Goal: Task Accomplishment & Management: Use online tool/utility

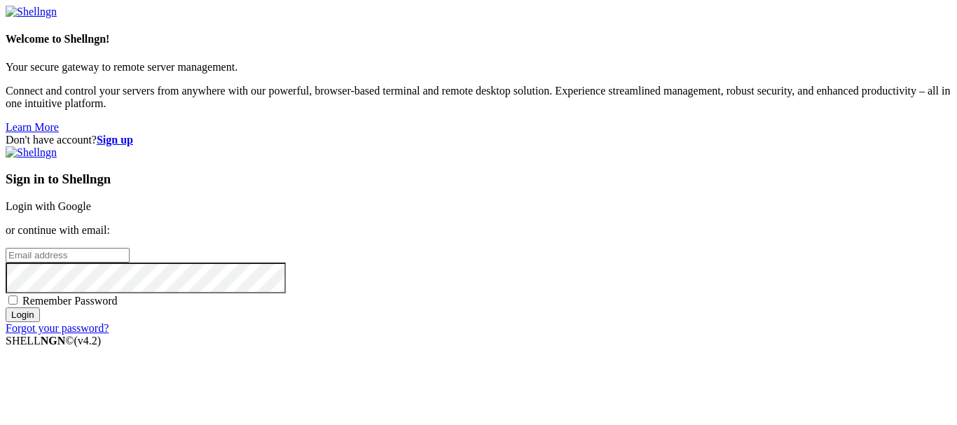
click at [130, 248] on input "email" at bounding box center [68, 255] width 124 height 15
type input "[EMAIL_ADDRESS][DOMAIN_NAME]"
click at [6, 308] on input "Login" at bounding box center [23, 315] width 34 height 15
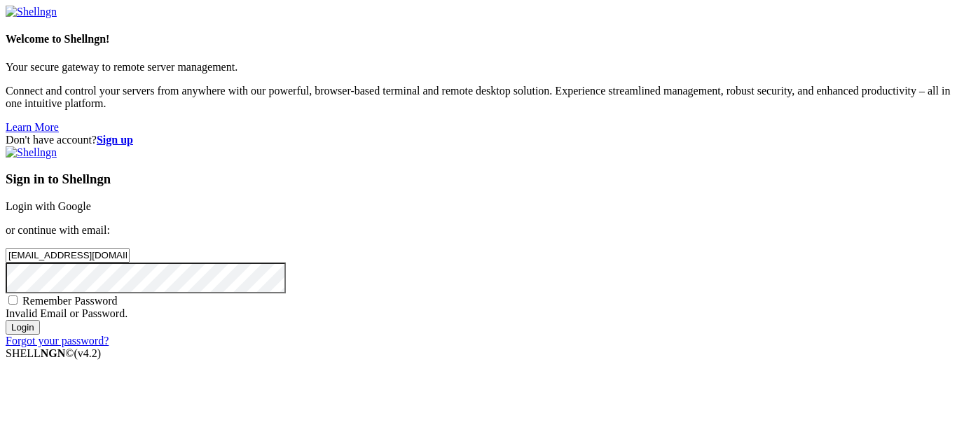
click at [6, 320] on input "Login" at bounding box center [23, 327] width 34 height 15
click at [91, 200] on link "Login with Google" at bounding box center [49, 206] width 86 height 12
click at [109, 347] on link "Forgot your password?" at bounding box center [57, 341] width 103 height 12
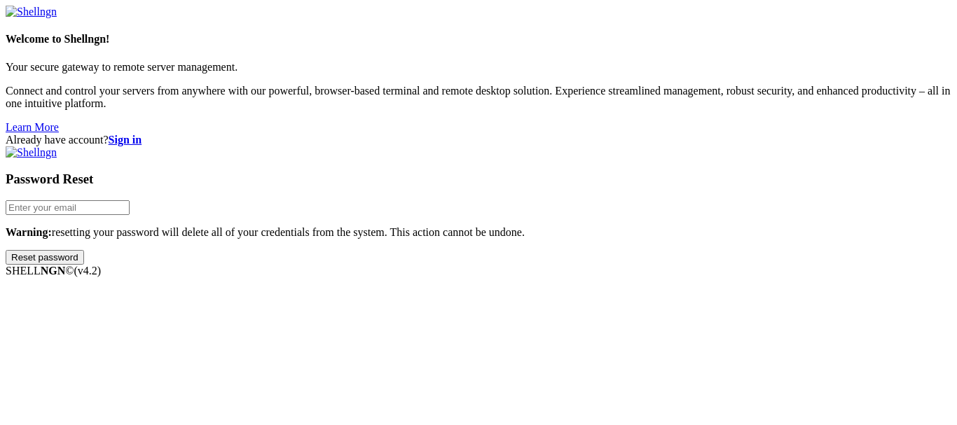
click at [130, 200] on input "email" at bounding box center [68, 207] width 124 height 15
type input "[EMAIL_ADDRESS][DOMAIN_NAME]"
click at [6, 250] on input "Reset password" at bounding box center [45, 257] width 78 height 15
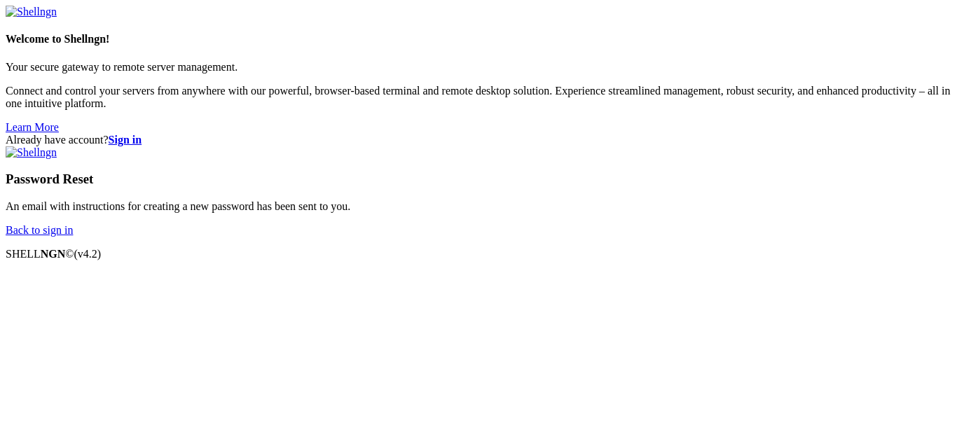
click at [875, 158] on div "Already have account? Sign in Password Reset An email with instructions for cre…" at bounding box center [479, 185] width 946 height 103
click at [73, 236] on link "Back to sign in" at bounding box center [39, 230] width 67 height 12
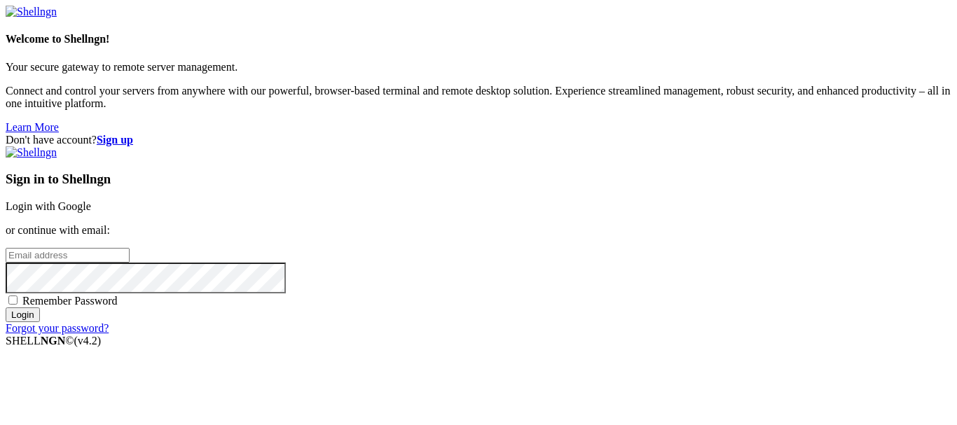
click at [133, 134] on strong "Sign up" at bounding box center [115, 140] width 36 height 12
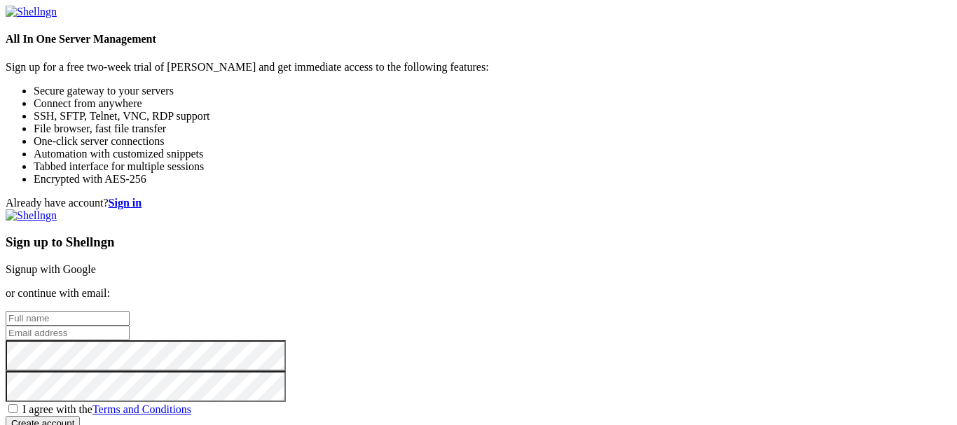
click at [863, 197] on div "Already have account? Sign in Sign up to Shellngn Signup with Google or continu…" at bounding box center [479, 314] width 946 height 234
click at [130, 311] on input "text" at bounding box center [68, 318] width 124 height 15
type input "[PERSON_NAME]"
click at [130, 326] on input "email" at bounding box center [68, 333] width 124 height 15
type input "[EMAIL_ADDRESS][DOMAIN_NAME]"
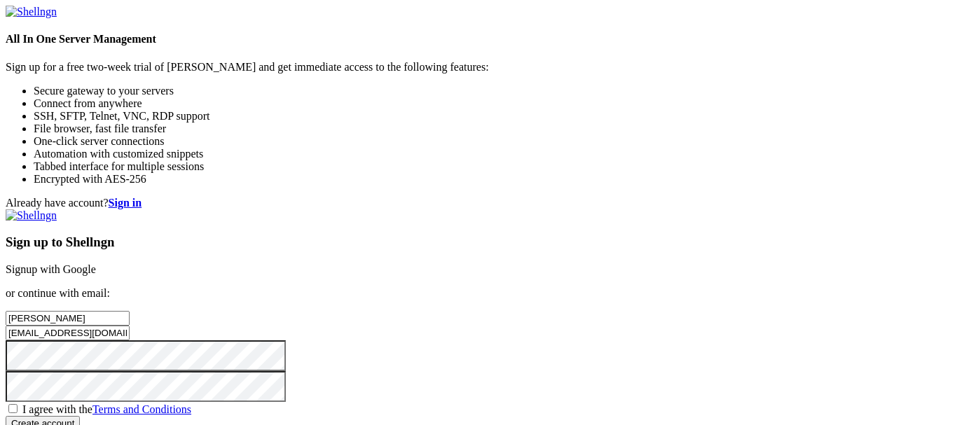
click at [468, 273] on div "Already have account? Sign in Sign up to Shellngn Signup with Google or continu…" at bounding box center [479, 314] width 946 height 234
click at [191, 404] on span "I agree with the Terms and Conditions" at bounding box center [106, 410] width 169 height 12
click at [18, 404] on input "I agree with the Terms and Conditions" at bounding box center [12, 408] width 9 height 9
checkbox input "true"
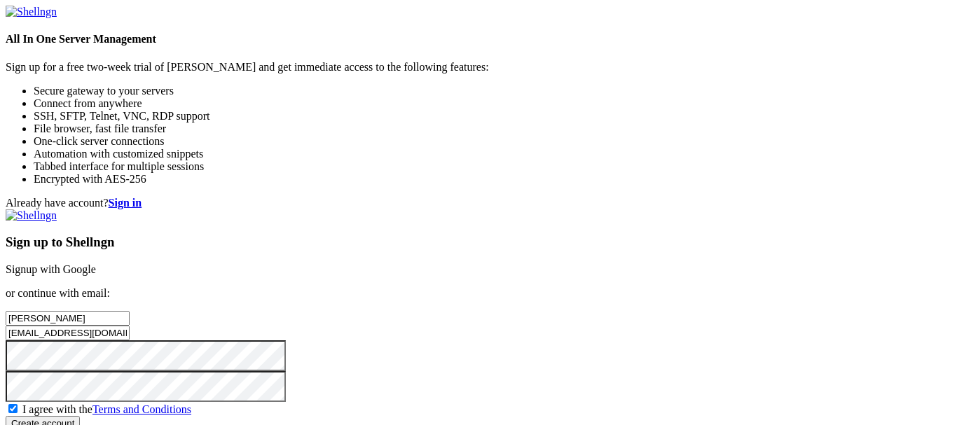
click at [80, 416] on input "Create account" at bounding box center [43, 423] width 74 height 15
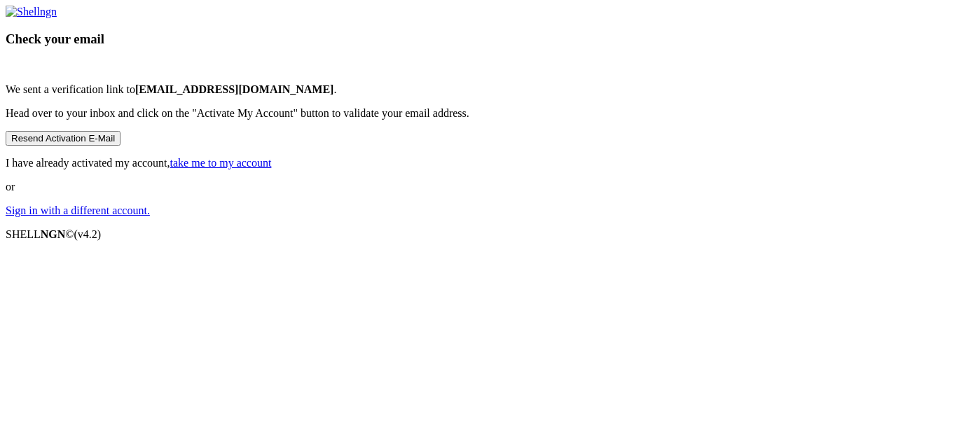
scroll to position [34, 0]
click at [272, 169] on link "take me to my account" at bounding box center [221, 163] width 102 height 12
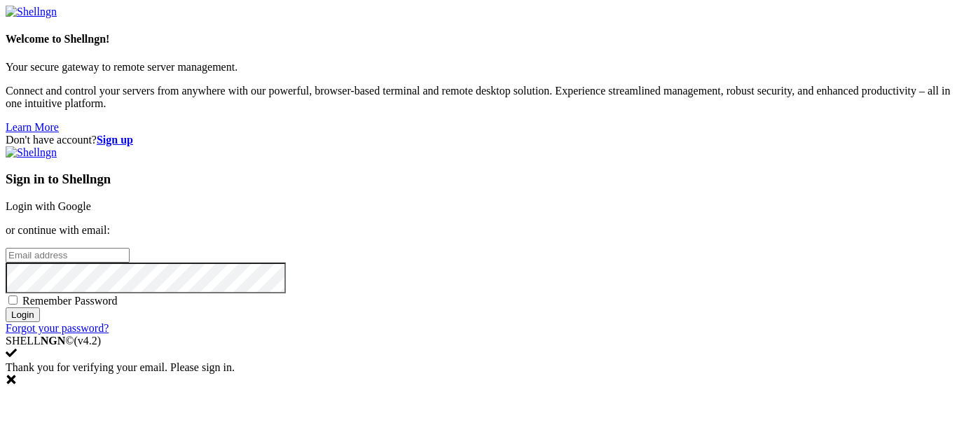
click at [489, 186] on div "Sign in to Shellngn Login with Google or continue with email: Remember Password…" at bounding box center [479, 240] width 946 height 189
click at [130, 248] on input "email" at bounding box center [68, 255] width 124 height 15
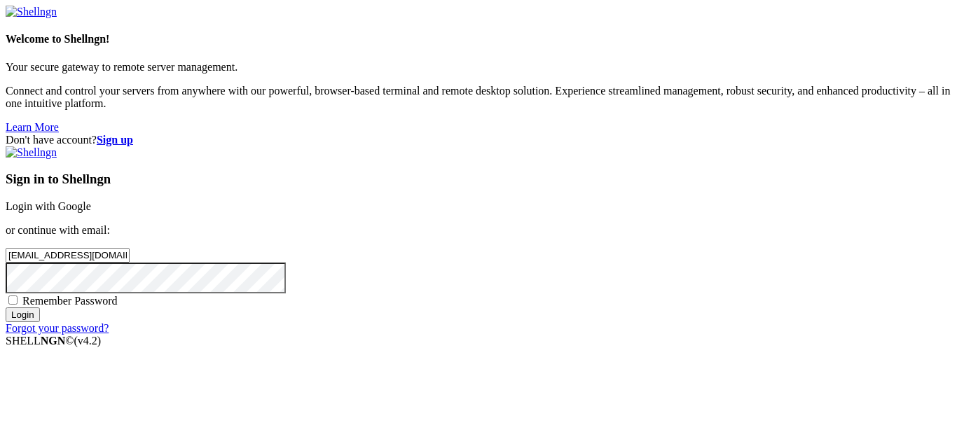
type input "[EMAIL_ADDRESS][DOMAIN_NAME]"
click at [6, 308] on input "Login" at bounding box center [23, 315] width 34 height 15
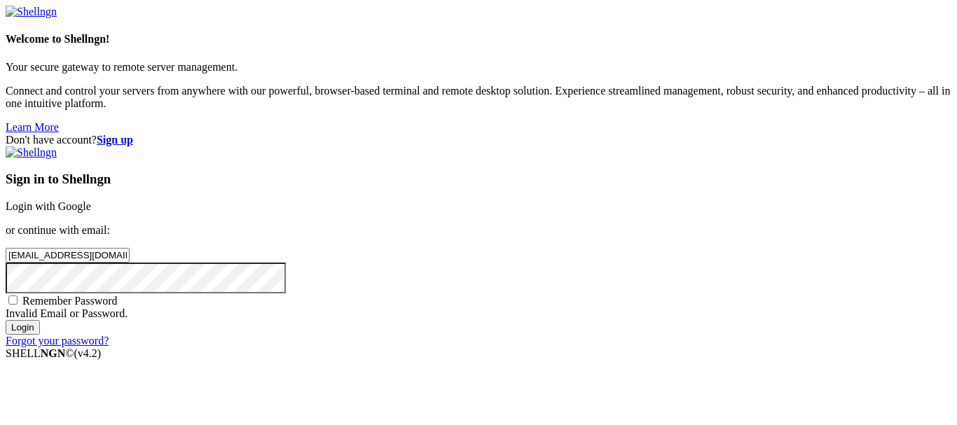
click at [6, 320] on input "Login" at bounding box center [23, 327] width 34 height 15
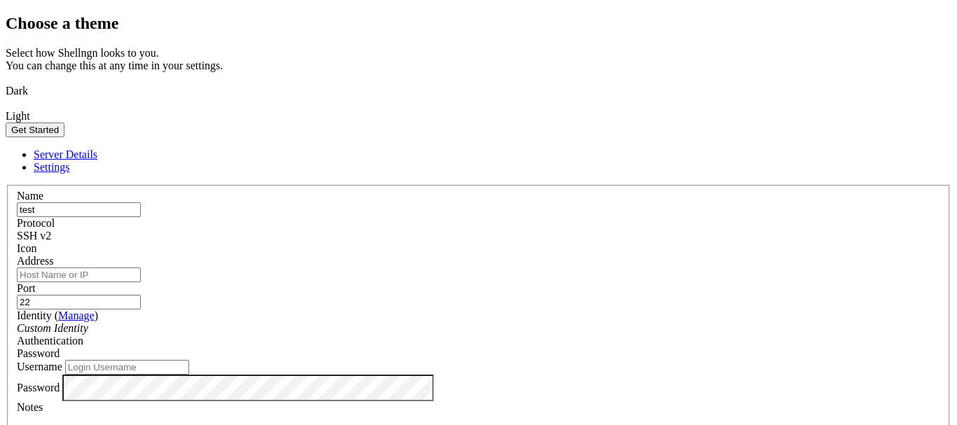
type input "test"
click at [141, 268] on input "Address" at bounding box center [79, 275] width 124 height 15
type input "31.97.148.123"
click at [189, 360] on input "Username" at bounding box center [127, 367] width 124 height 15
type input "root"
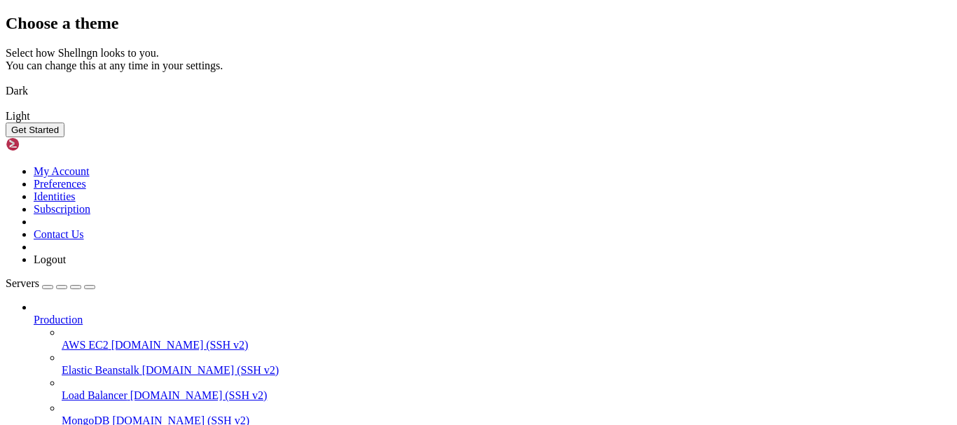
scroll to position [140, 0]
click at [6, 82] on img at bounding box center [6, 82] width 0 height 0
click at [64, 137] on button "Get Started" at bounding box center [35, 130] width 59 height 15
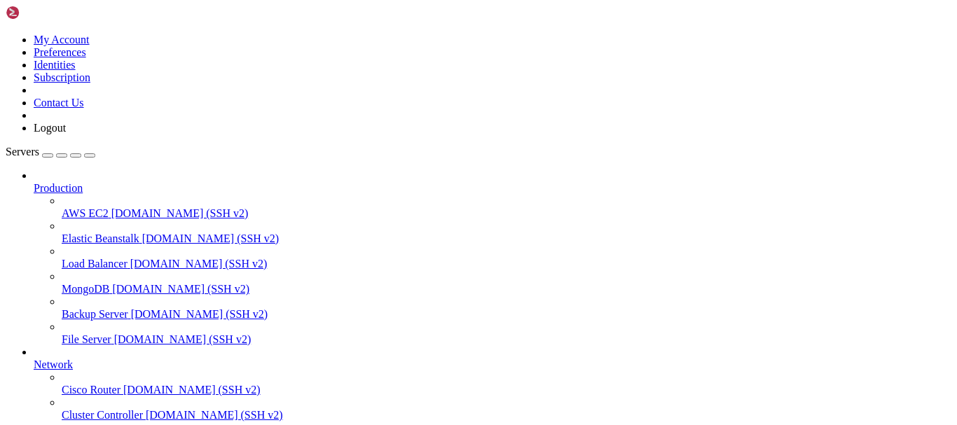
drag, startPoint x: 152, startPoint y: 1108, endPoint x: 42, endPoint y: 1017, distance: 142.9
drag, startPoint x: 134, startPoint y: 1106, endPoint x: 39, endPoint y: 990, distance: 150.0
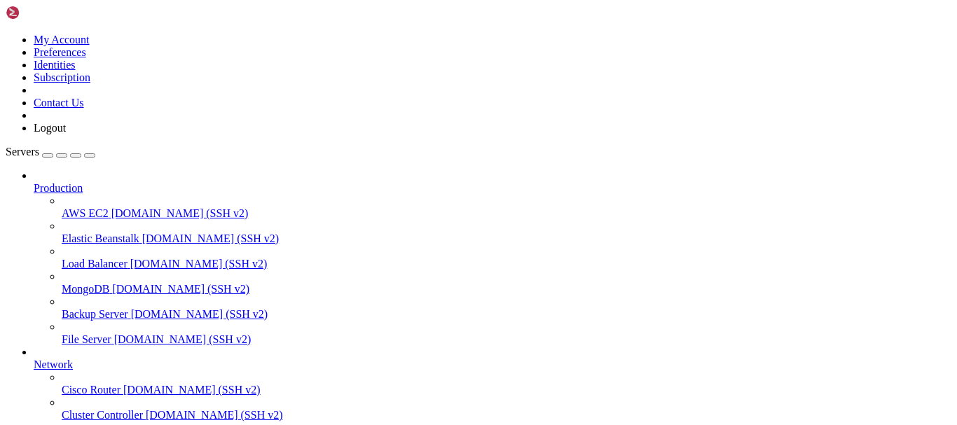
drag, startPoint x: 18, startPoint y: 976, endPoint x: 175, endPoint y: 1107, distance: 205.5
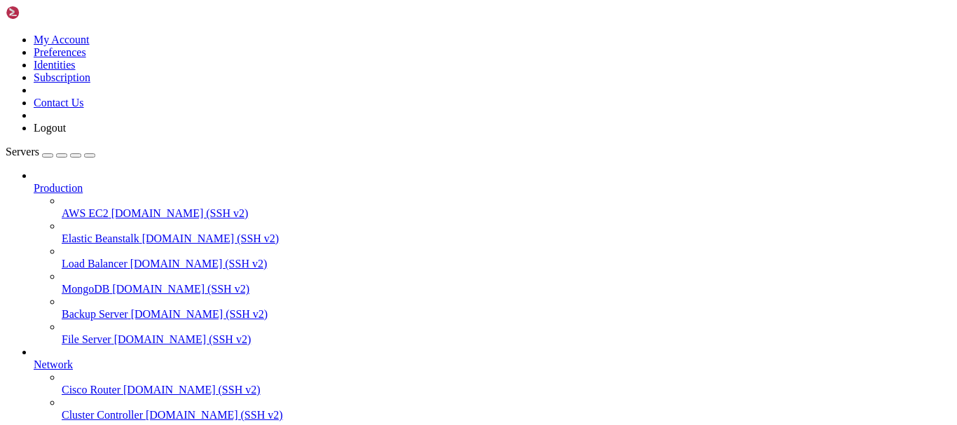
scroll to position [571, 0]
drag, startPoint x: 153, startPoint y: 1111, endPoint x: 28, endPoint y: 815, distance: 321.0
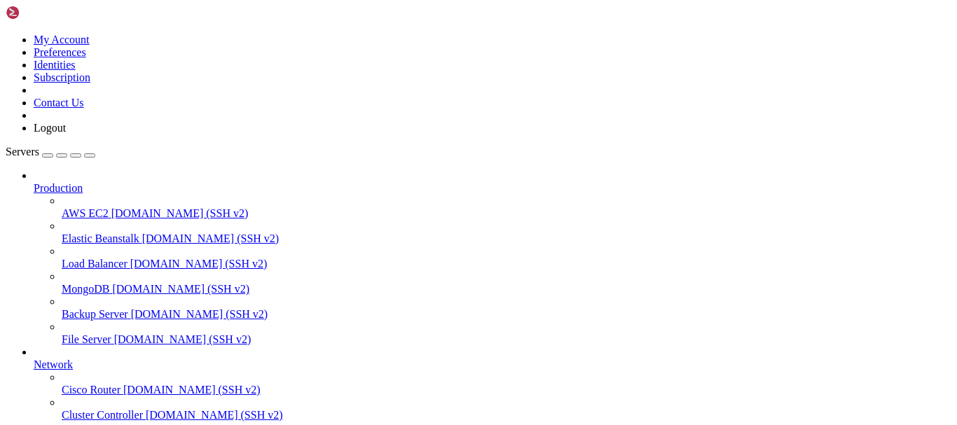
drag, startPoint x: 11, startPoint y: 801, endPoint x: 226, endPoint y: 1091, distance: 360.8
drag, startPoint x: 9, startPoint y: 910, endPoint x: 27, endPoint y: 917, distance: 19.5
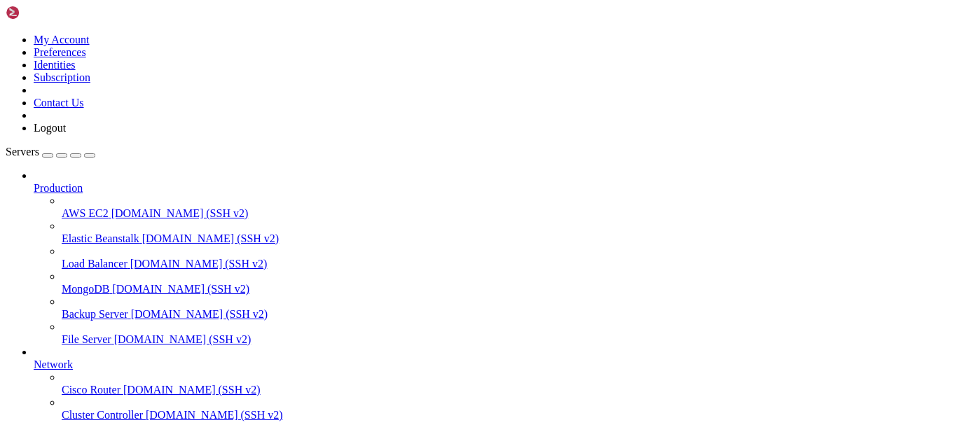
drag, startPoint x: 275, startPoint y: 921, endPoint x: 23, endPoint y: 927, distance: 252.4
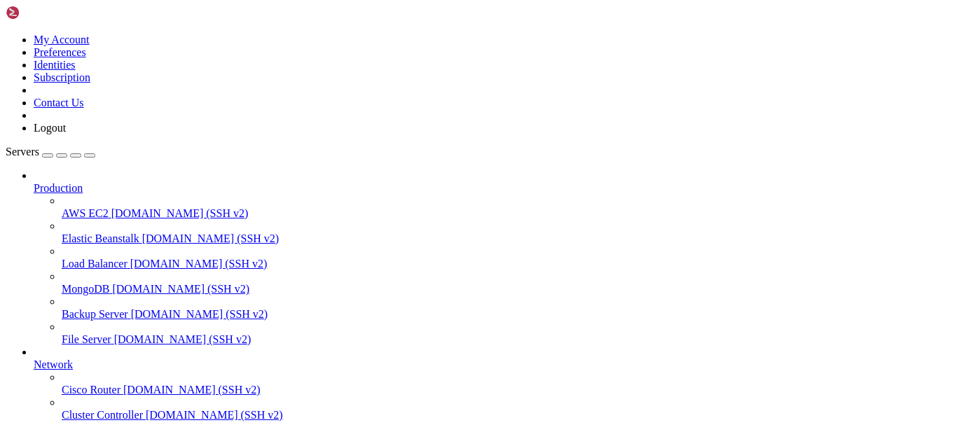
scroll to position [1107, 0]
drag, startPoint x: 207, startPoint y: 1108, endPoint x: 18, endPoint y: 833, distance: 333.6
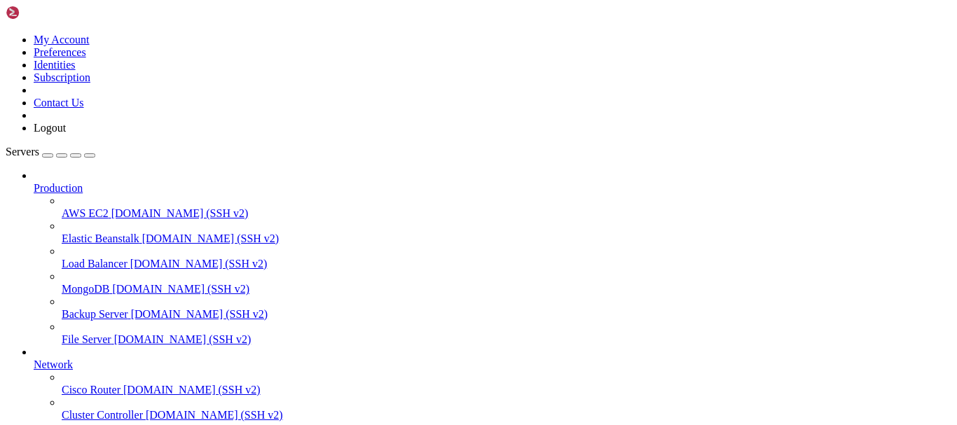
scroll to position [735, 0]
drag, startPoint x: 139, startPoint y: 1092, endPoint x: 13, endPoint y: 944, distance: 194.4
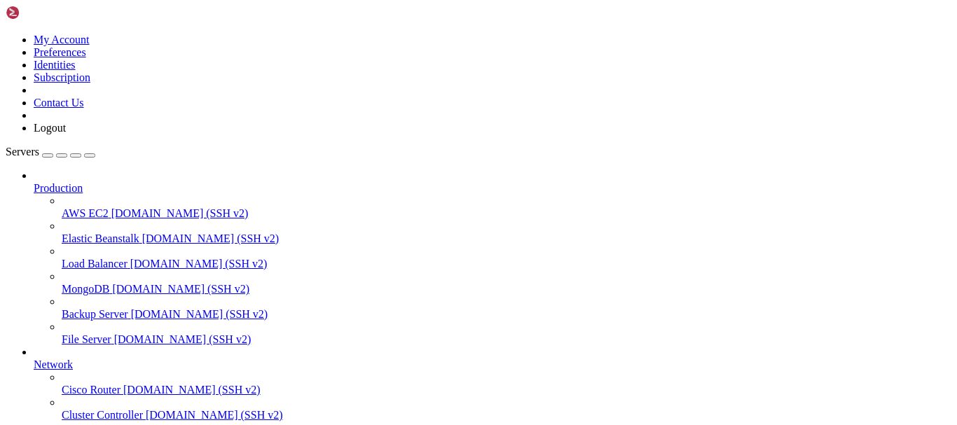
drag, startPoint x: 168, startPoint y: 1112, endPoint x: 74, endPoint y: 657, distance: 464.5
drag, startPoint x: 137, startPoint y: 1111, endPoint x: 14, endPoint y: 801, distance: 333.4
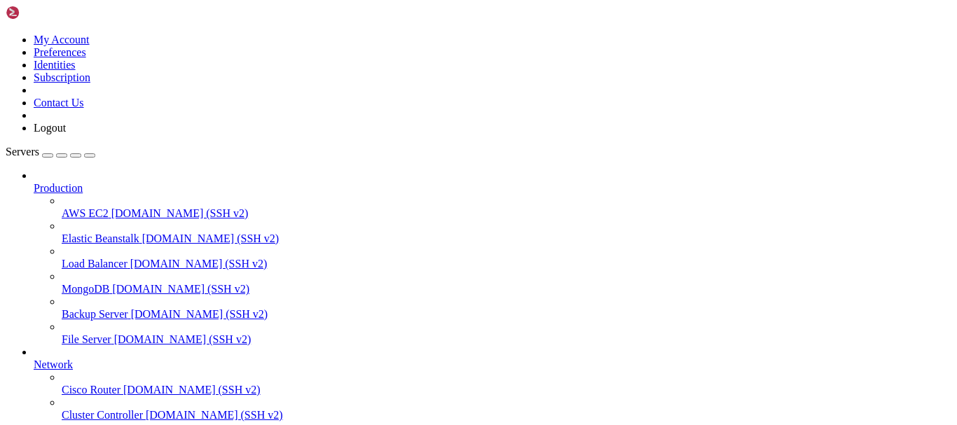
drag, startPoint x: 23, startPoint y: 1011, endPoint x: 7, endPoint y: 984, distance: 31.1
drag, startPoint x: 30, startPoint y: 1023, endPoint x: 10, endPoint y: 1009, distance: 25.1
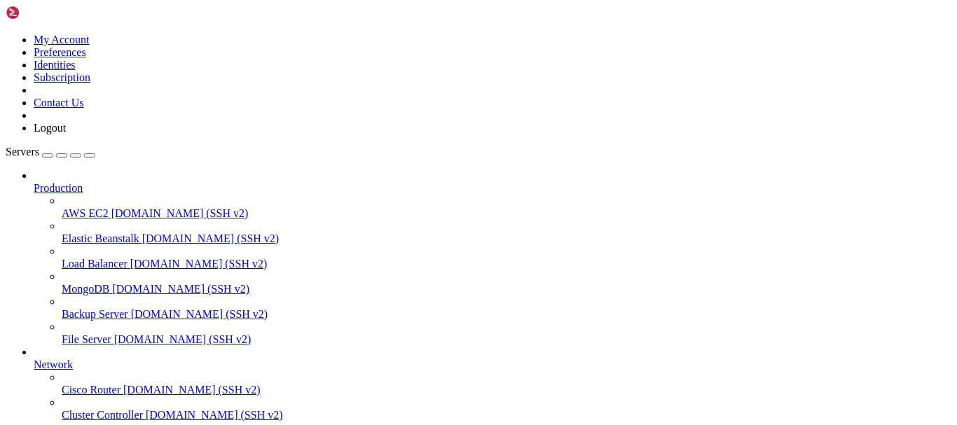
drag, startPoint x: 192, startPoint y: 333, endPoint x: 152, endPoint y: 122, distance: 214.7
